Goal: Check status: Check status

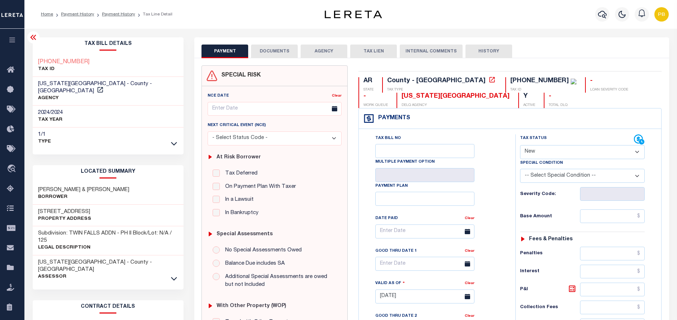
select select "NW2"
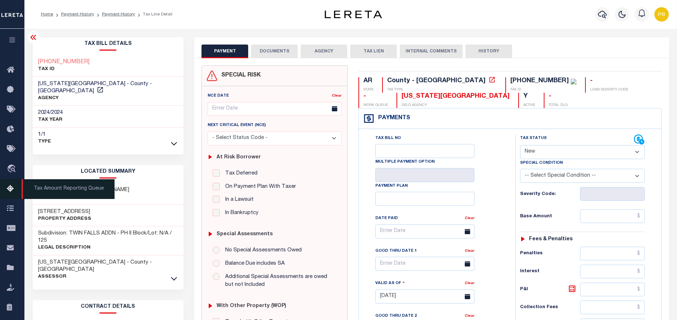
click at [11, 189] on icon at bounding box center [12, 189] width 11 height 9
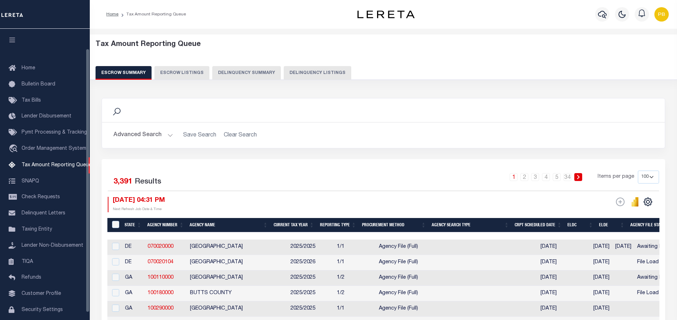
click at [285, 74] on button "Delinquency Listings" at bounding box center [318, 73] width 68 height 14
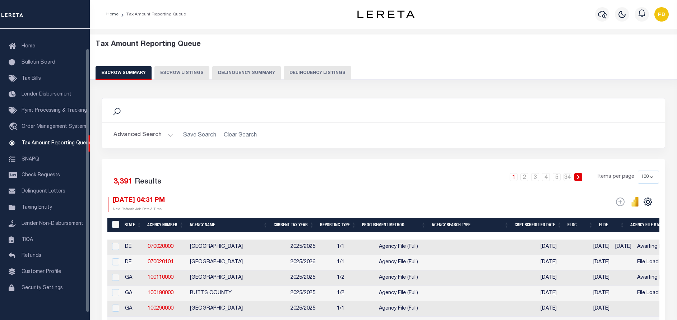
select select "100"
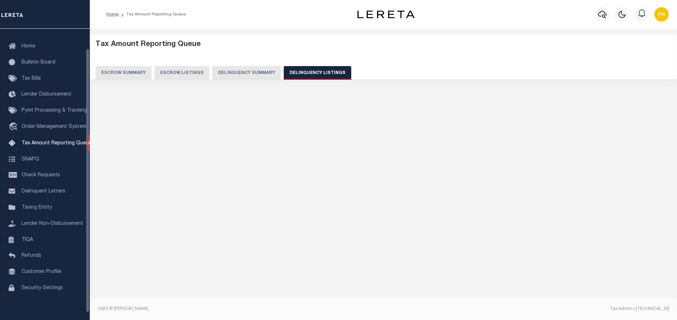
select select "100"
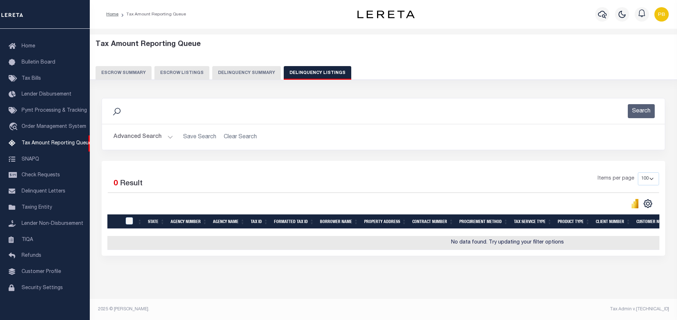
scroll to position [6, 0]
click at [168, 130] on button "Advanced Search" at bounding box center [143, 137] width 60 height 14
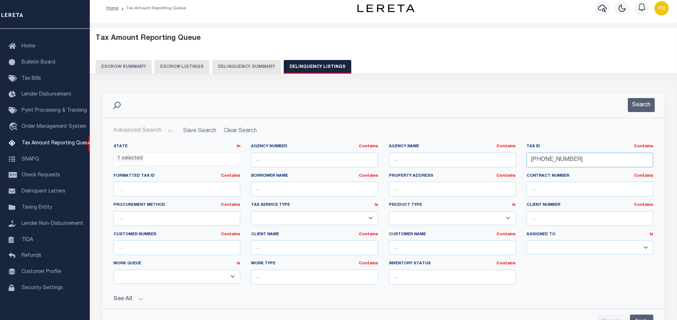
drag, startPoint x: 604, startPoint y: 163, endPoint x: 507, endPoint y: 151, distance: 97.7
click at [507, 151] on div "State In In AK AL AR AZ CA CO CT DC DE FL GA GU HI IA ID IL IN KS KY LA MA MD M…" at bounding box center [383, 217] width 551 height 147
paste input "5-02-36-04-04-006.000"
type input "05-02-36-04-04-006.000"
click at [641, 107] on button "Search" at bounding box center [641, 105] width 27 height 14
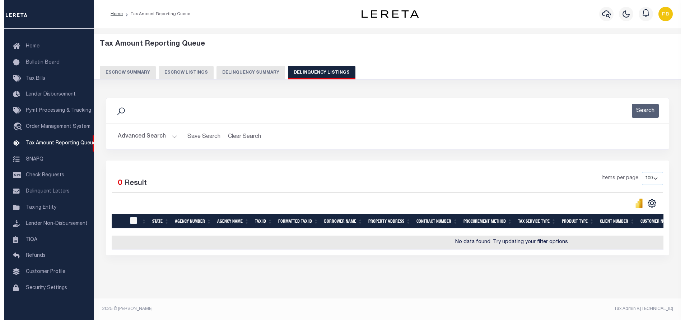
scroll to position [0, 0]
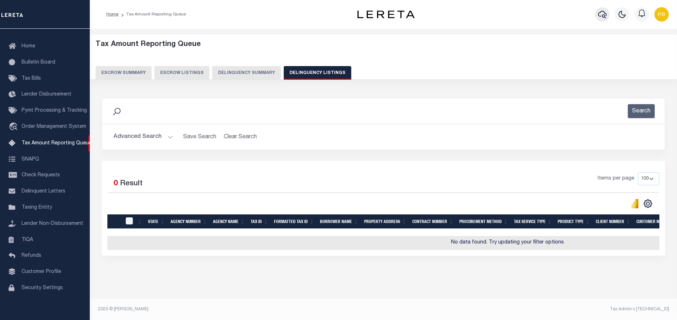
click at [602, 16] on icon "button" at bounding box center [602, 14] width 9 height 9
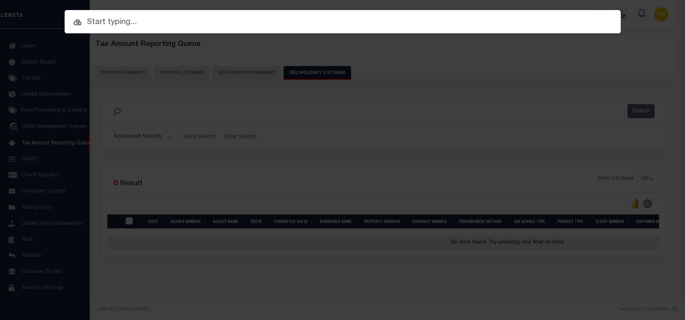
paste input "100705-30687"
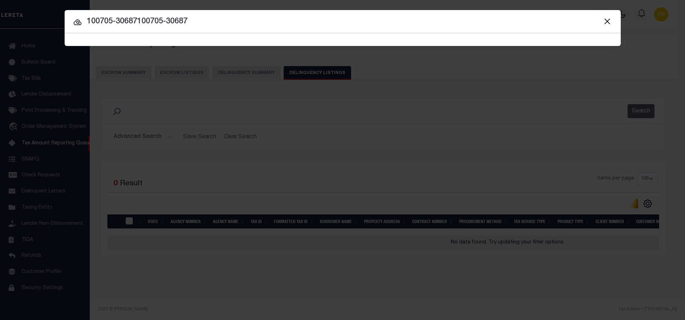
paste input "text"
type input "100705-30687"
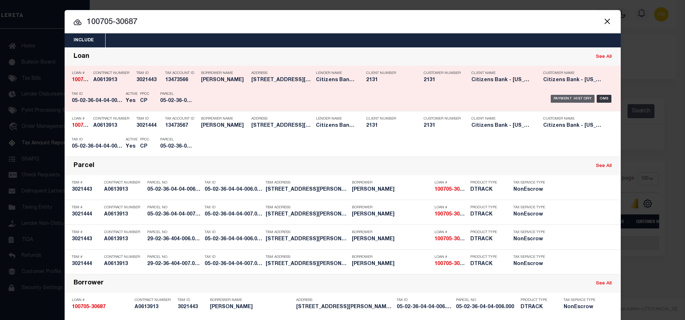
click at [574, 97] on div "Payment History" at bounding box center [573, 99] width 44 height 8
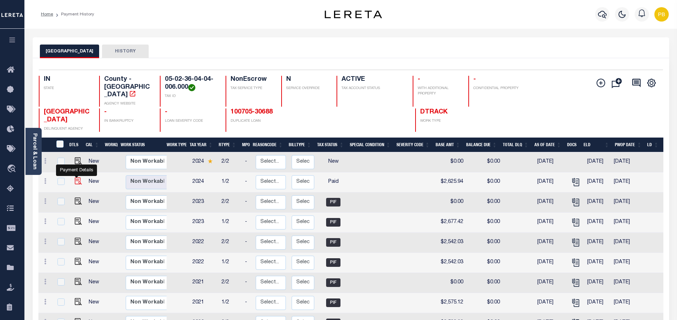
click at [76, 177] on img "" at bounding box center [78, 180] width 7 height 7
checkbox input "true"
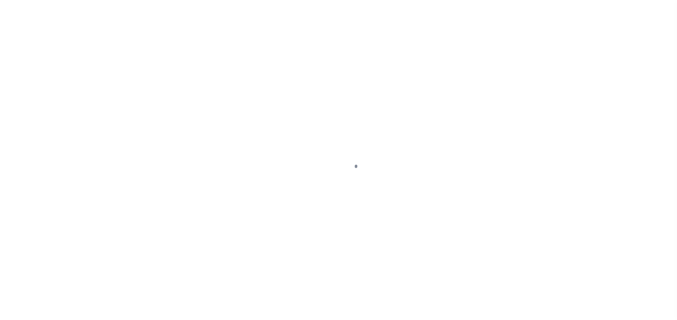
select select "PYD"
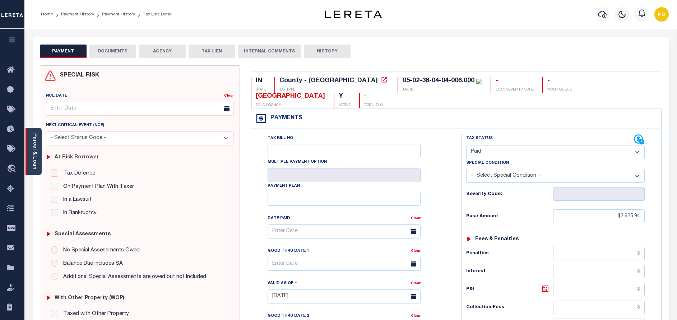
click at [37, 155] on div "Parcel & Loan" at bounding box center [34, 151] width 16 height 47
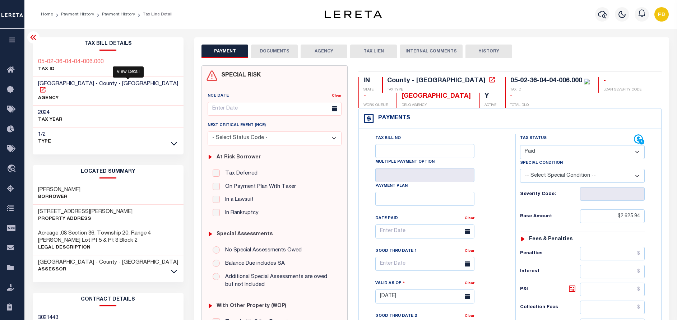
click at [46, 86] on icon at bounding box center [42, 89] width 7 height 7
click at [605, 17] on icon "button" at bounding box center [602, 15] width 9 height 8
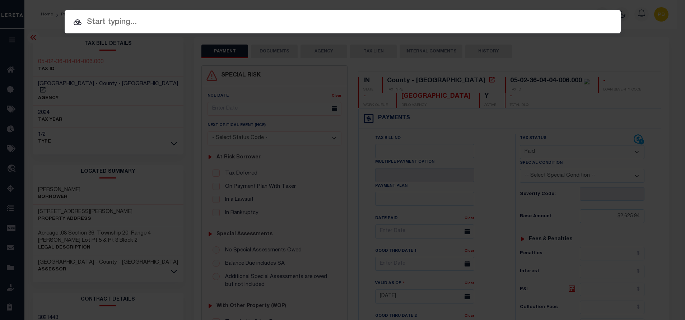
click at [172, 23] on input "text" at bounding box center [343, 22] width 556 height 13
paste input "100705-30688"
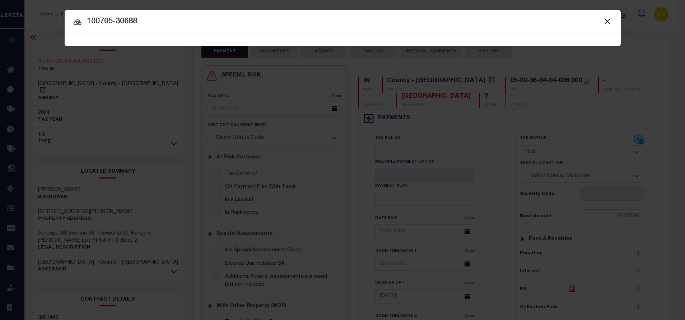
type input "100705-30688"
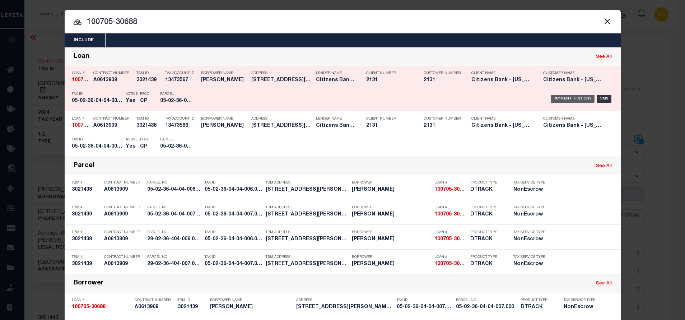
click at [570, 96] on div "Payment History" at bounding box center [573, 99] width 44 height 8
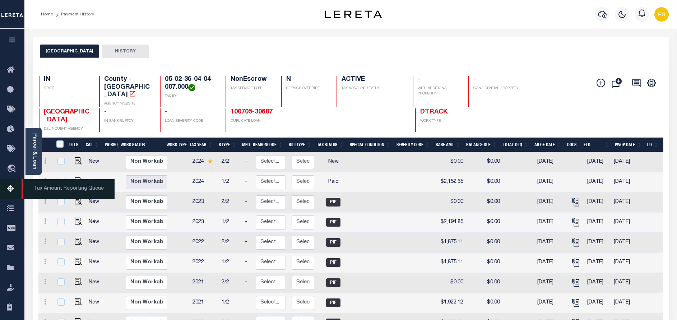
click at [10, 186] on icon at bounding box center [12, 189] width 11 height 9
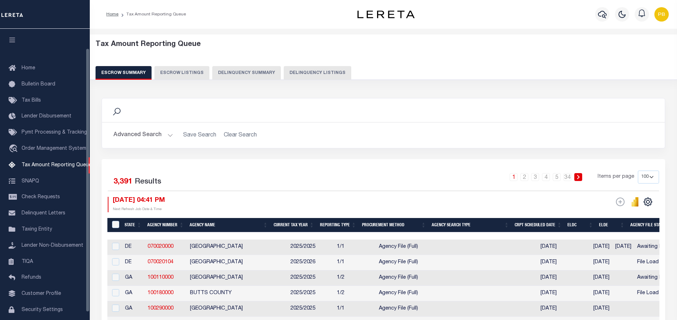
select select "100"
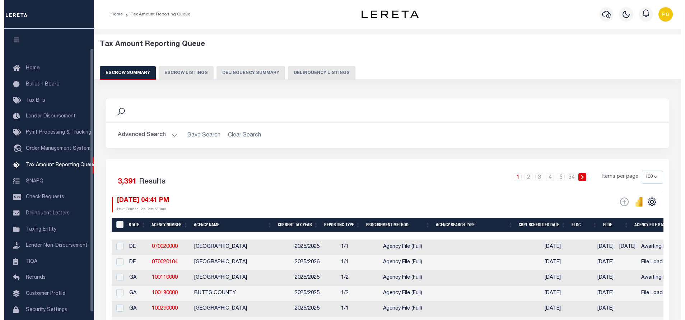
scroll to position [22, 0]
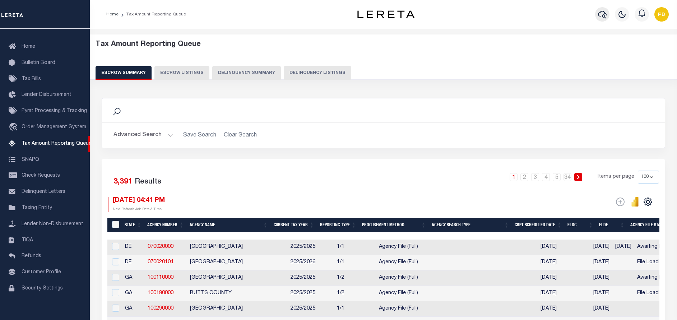
click at [604, 14] on icon "button" at bounding box center [602, 14] width 9 height 9
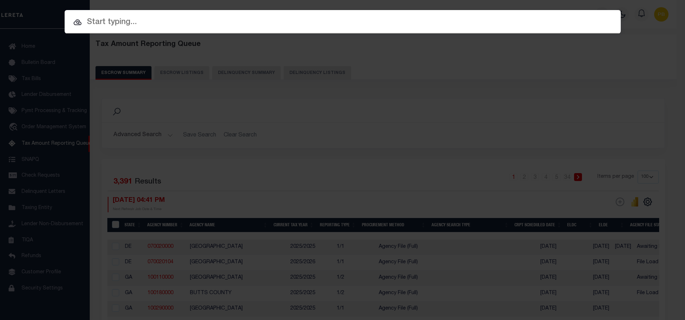
paste input "100705-30687"
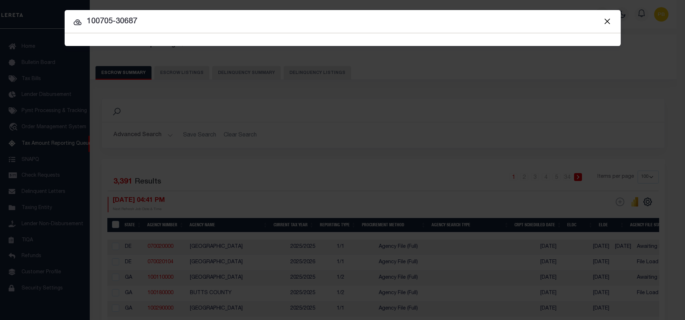
type input "100705-30687"
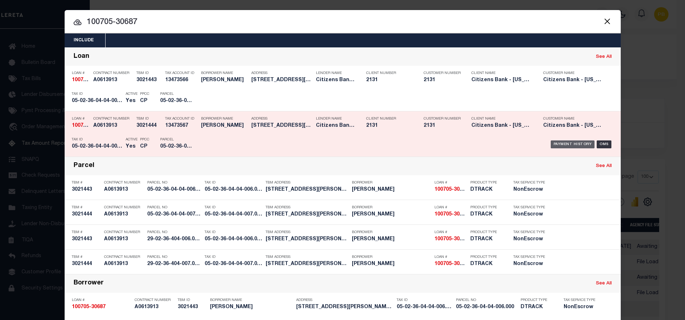
click at [572, 144] on div "Payment History" at bounding box center [573, 144] width 44 height 8
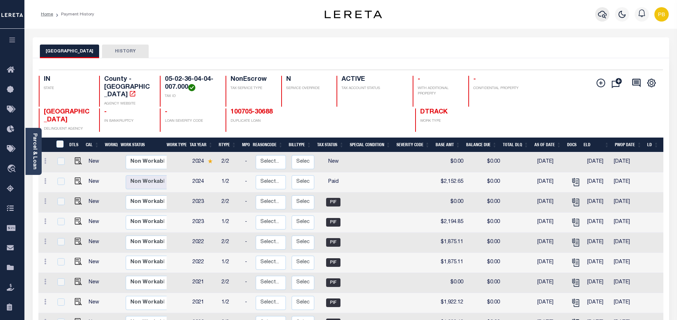
click at [599, 14] on icon "button" at bounding box center [602, 14] width 9 height 9
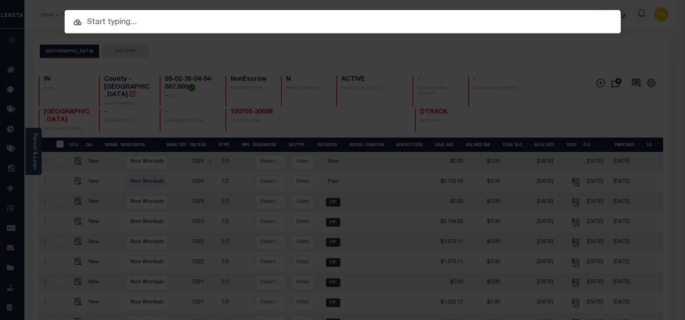
click at [128, 22] on input "text" at bounding box center [343, 22] width 556 height 13
paste input "100705-30688"
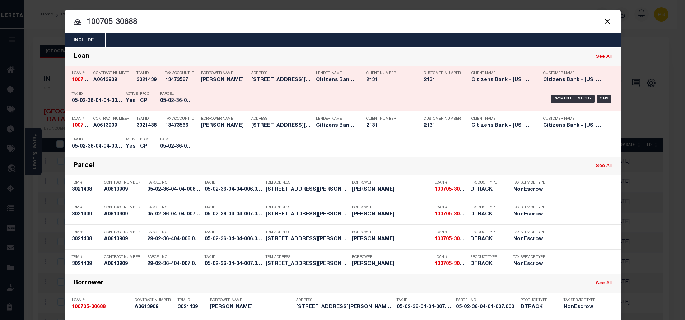
type input "100705-30688"
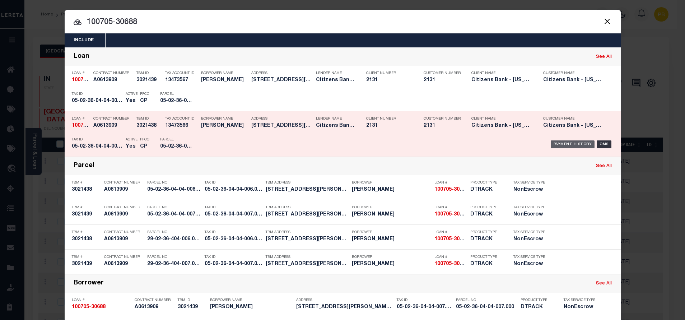
click at [567, 144] on div "Payment History" at bounding box center [573, 144] width 44 height 8
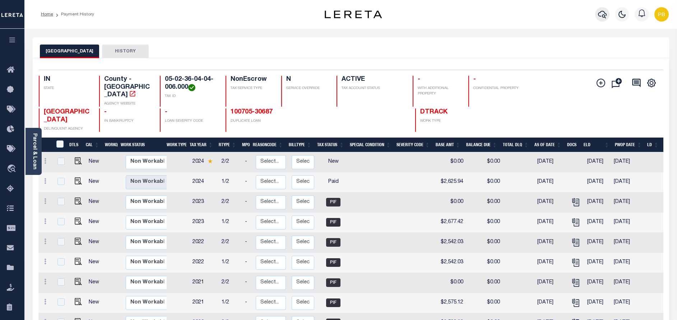
click at [601, 12] on icon "button" at bounding box center [602, 14] width 9 height 9
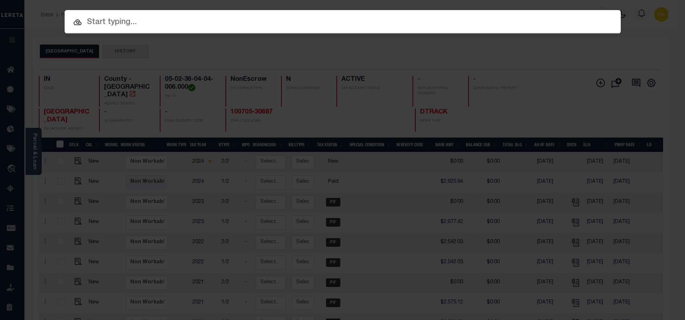
paste input "98972-29309"
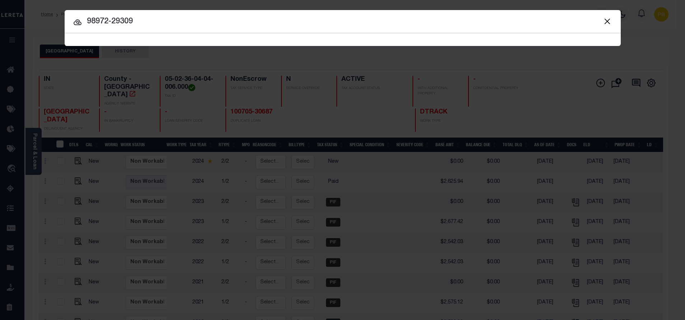
type input "98972-29309"
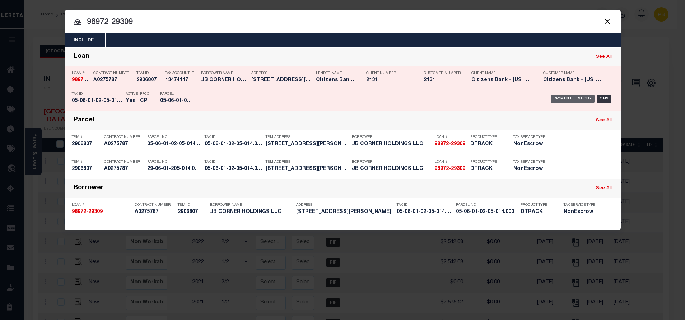
click at [571, 99] on div "Payment History" at bounding box center [573, 99] width 44 height 8
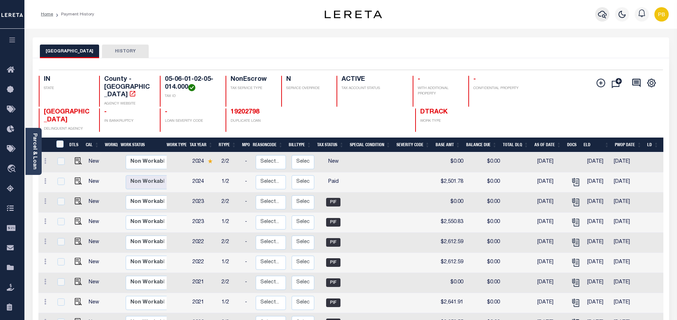
click at [602, 13] on icon "button" at bounding box center [602, 14] width 9 height 9
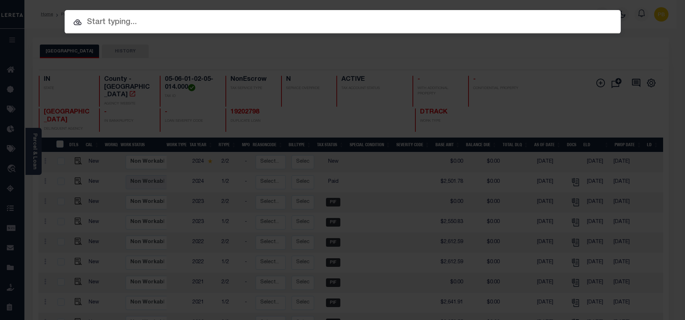
paste input "86631-28484"
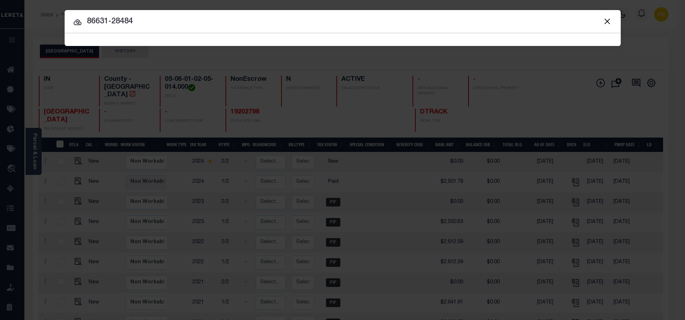
type input "86631-28484"
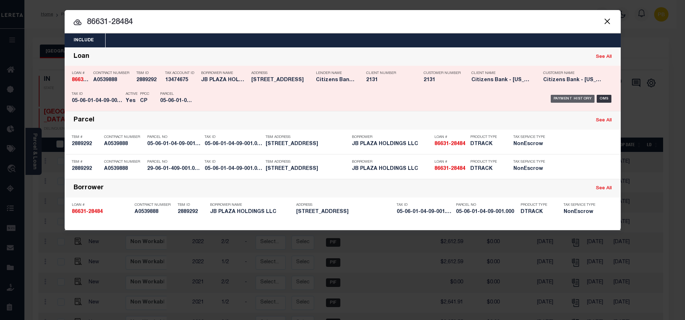
click at [573, 98] on div "Payment History" at bounding box center [573, 99] width 44 height 8
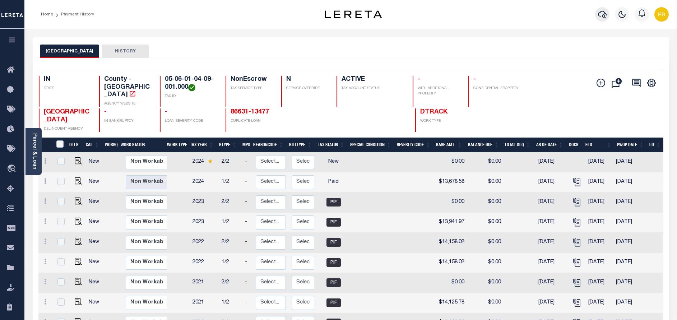
click at [603, 14] on icon "button" at bounding box center [602, 14] width 9 height 9
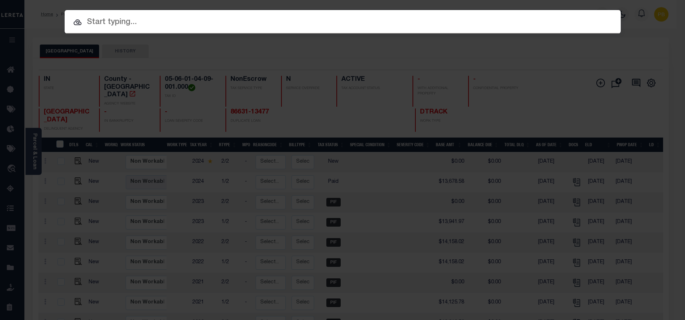
paste input "98969-29306"
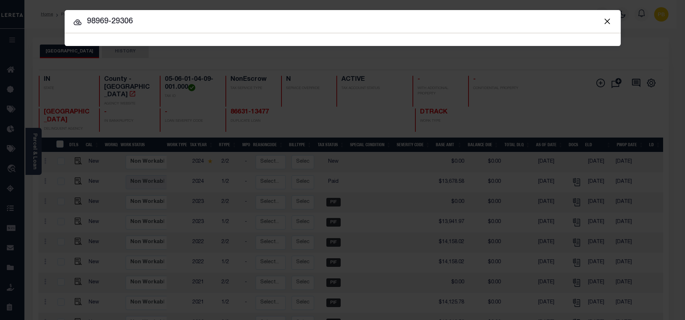
type input "98969-29306"
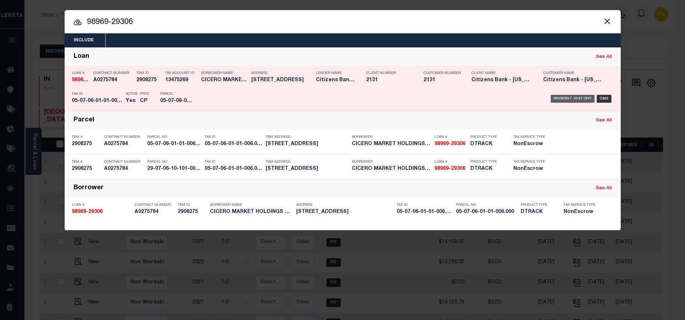
click at [568, 97] on div "Payment History" at bounding box center [573, 99] width 44 height 8
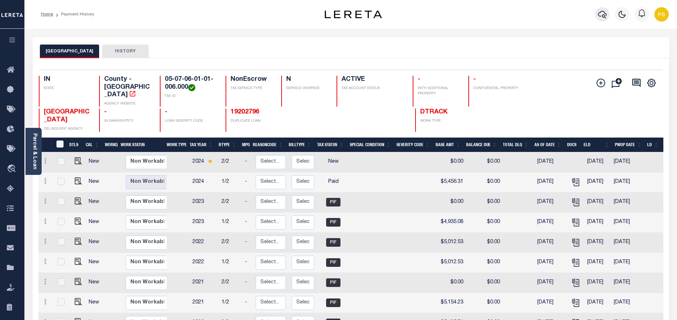
click at [604, 14] on icon "button" at bounding box center [602, 15] width 9 height 8
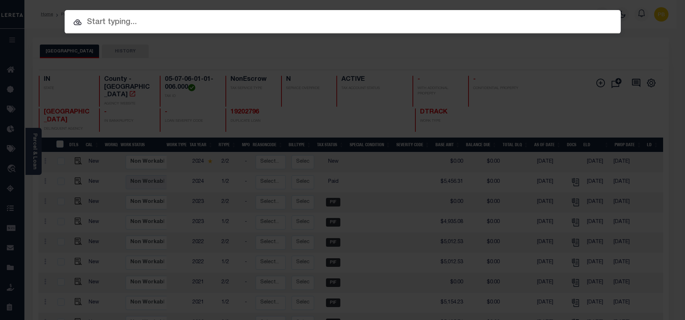
paste input "98969-29306"
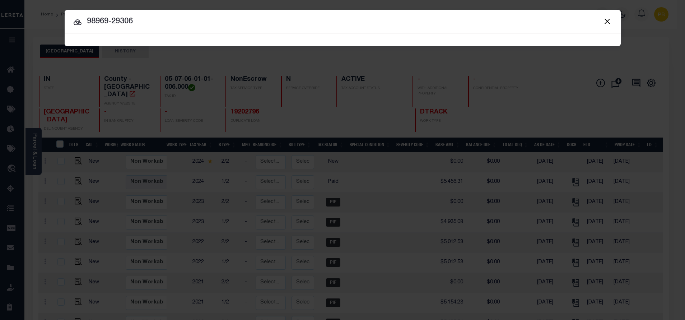
type input "98969-29306"
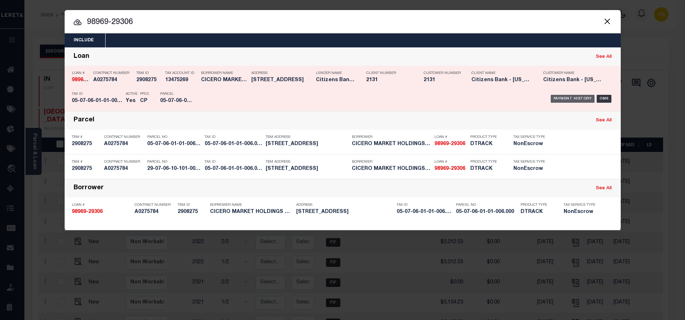
click at [574, 100] on div "Payment History" at bounding box center [573, 99] width 44 height 8
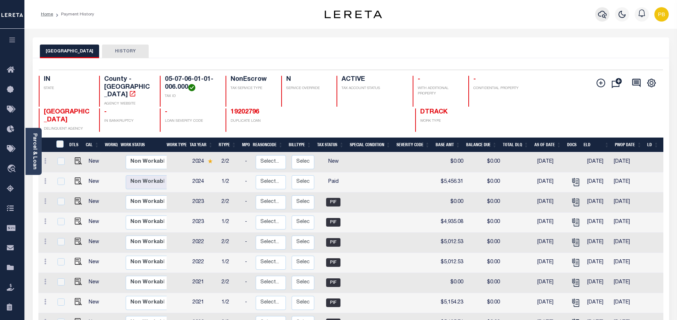
click at [602, 15] on icon "button" at bounding box center [602, 14] width 9 height 9
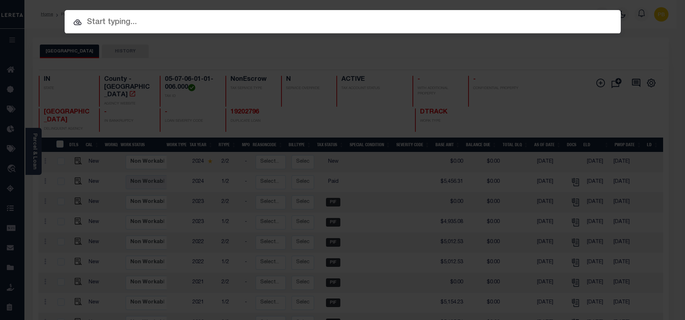
paste input "102935-34029"
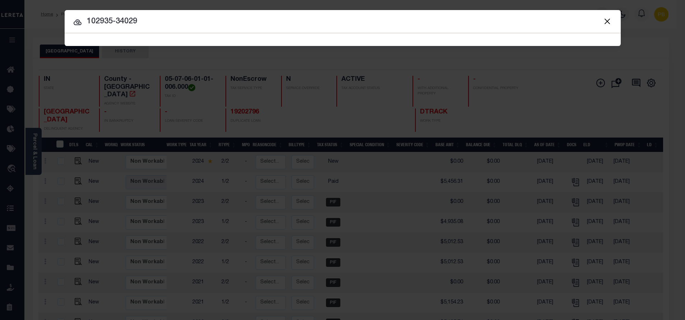
type input "102935-34029"
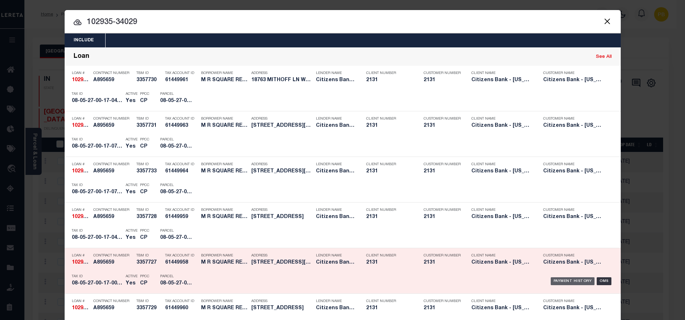
click at [566, 282] on div "Payment History" at bounding box center [573, 281] width 44 height 8
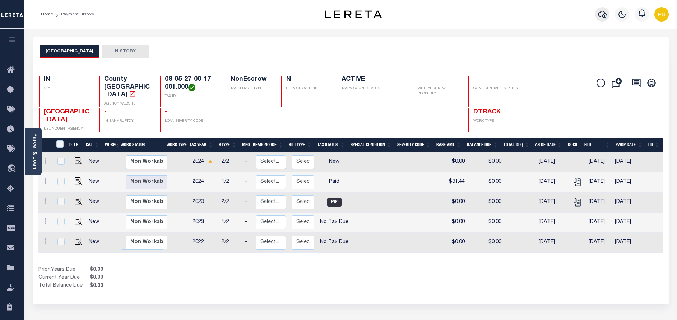
click at [602, 15] on icon "button" at bounding box center [602, 14] width 9 height 9
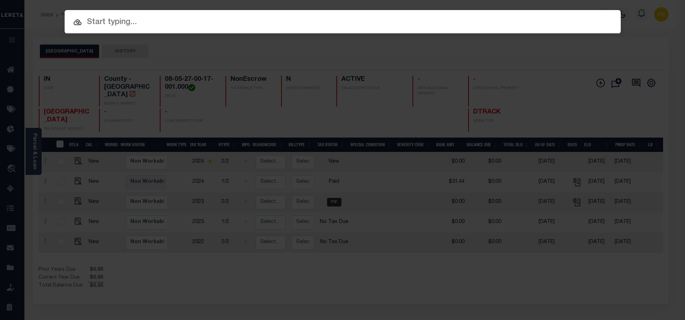
click at [158, 19] on input "text" at bounding box center [343, 22] width 556 height 13
click at [109, 28] on input "text" at bounding box center [343, 22] width 556 height 13
paste input "102935-34029"
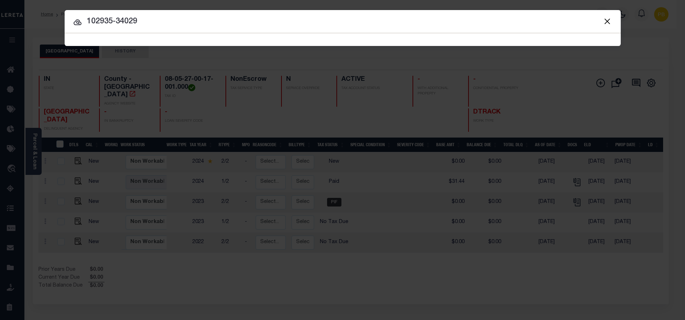
type input "102935-34029"
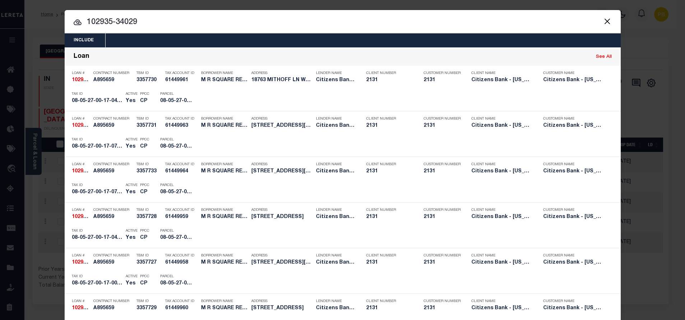
scroll to position [170, 0]
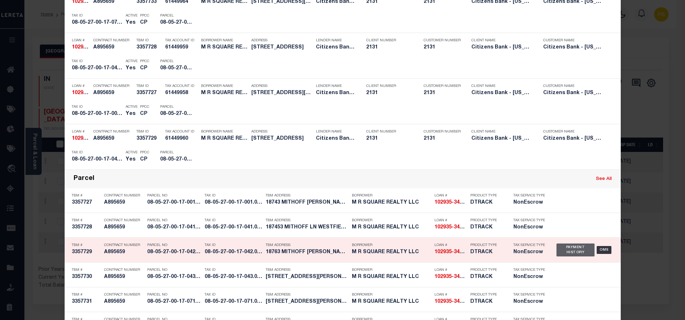
click at [570, 249] on div "Payment History" at bounding box center [576, 250] width 38 height 13
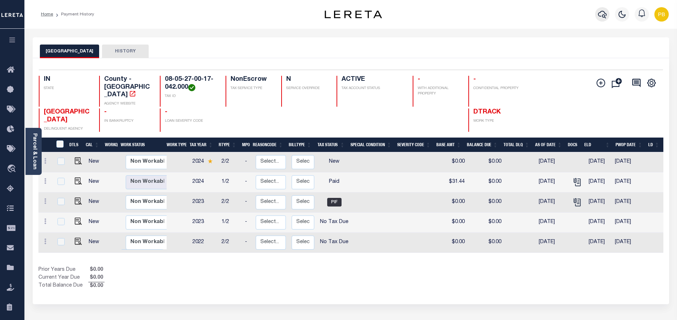
click at [598, 14] on button "button" at bounding box center [602, 14] width 14 height 14
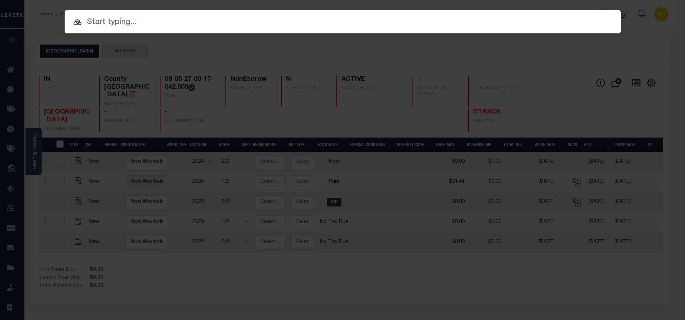
click at [113, 23] on input "text" at bounding box center [343, 22] width 556 height 13
click at [116, 21] on input "text" at bounding box center [343, 22] width 556 height 13
paste input "102935-34029"
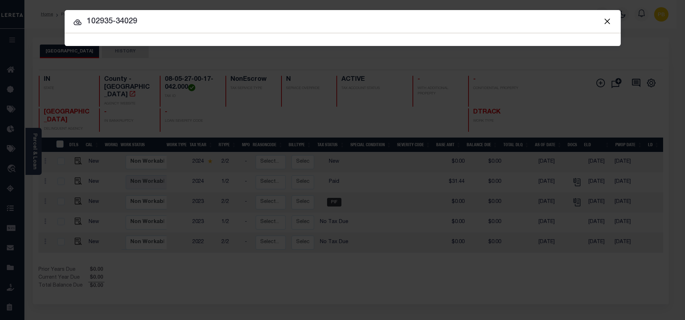
type input "102935-34029"
